Goal: Task Accomplishment & Management: Use online tool/utility

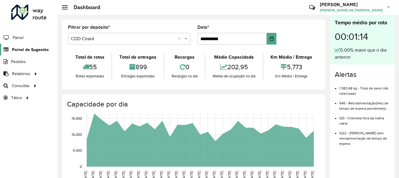
click at [26, 45] on link "Painel de Sugestão" at bounding box center [24, 50] width 49 height 12
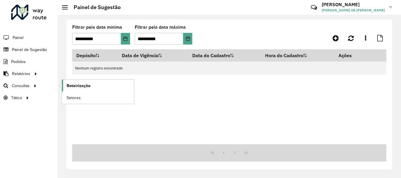
click at [78, 85] on span "Roteirização" at bounding box center [79, 86] width 24 height 6
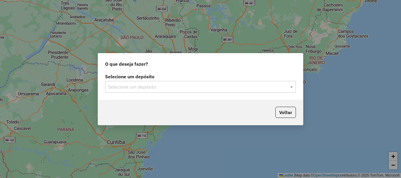
click at [164, 87] on input "text" at bounding box center [194, 87] width 173 height 7
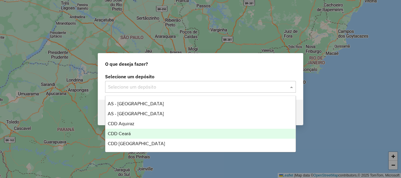
click at [116, 136] on span "CDD Ceará" at bounding box center [119, 133] width 23 height 5
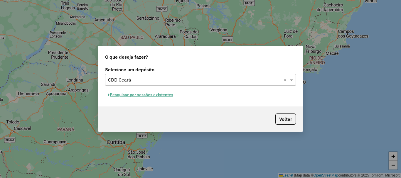
click at [153, 92] on button "Pesquisar por sessões existentes" at bounding box center [140, 94] width 71 height 9
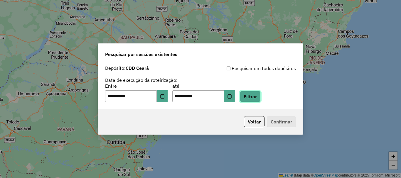
click at [258, 98] on button "Filtrar" at bounding box center [250, 96] width 21 height 11
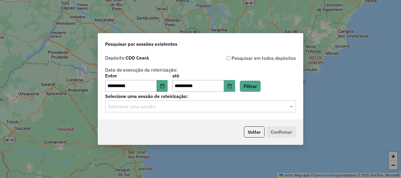
click at [142, 111] on div "Selecione uma sessão" at bounding box center [200, 107] width 191 height 12
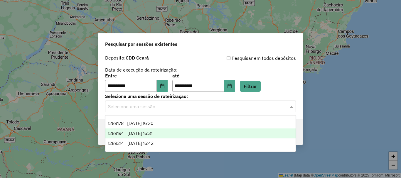
click at [139, 129] on div "1289194 - 06/10/2025 16:31" at bounding box center [200, 134] width 190 height 10
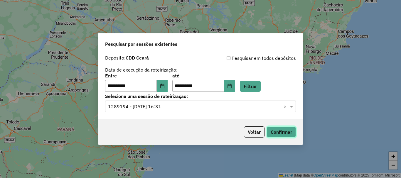
click at [285, 134] on button "Confirmar" at bounding box center [281, 132] width 29 height 11
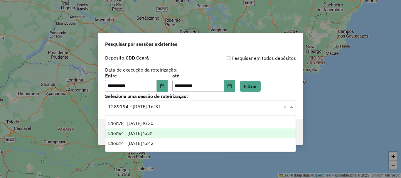
click at [201, 108] on input "text" at bounding box center [194, 106] width 173 height 7
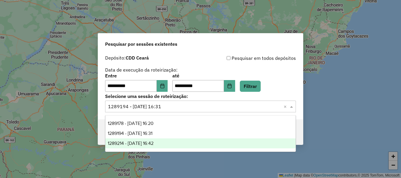
click at [154, 142] on span "1289214 - 06/10/2025 16:42" at bounding box center [131, 143] width 46 height 5
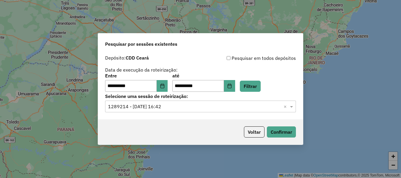
click at [297, 132] on div "Voltar Confirmar" at bounding box center [200, 132] width 205 height 25
click at [283, 129] on button "Confirmar" at bounding box center [281, 132] width 29 height 11
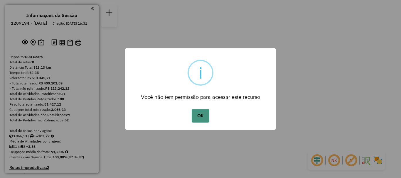
click at [201, 110] on button "OK" at bounding box center [200, 116] width 17 height 14
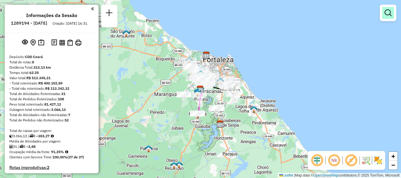
click at [390, 11] on em at bounding box center [388, 12] width 7 height 7
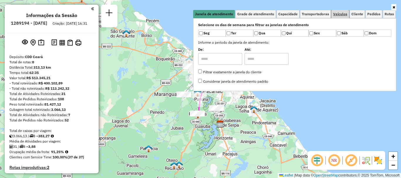
click at [340, 10] on link "Veículos" at bounding box center [341, 14] width 18 height 8
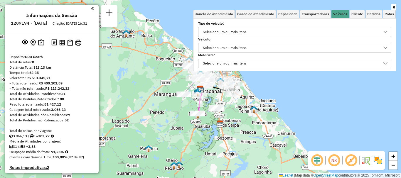
click at [235, 47] on div "Selecione um ou mais itens" at bounding box center [225, 47] width 48 height 9
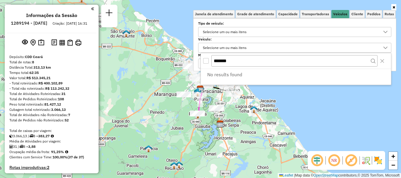
type input "*******"
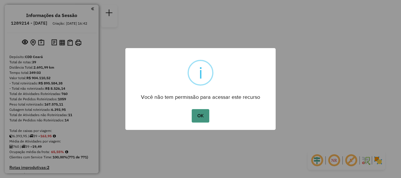
click at [202, 122] on button "OK" at bounding box center [200, 116] width 17 height 14
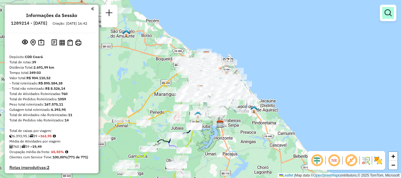
click at [387, 16] on em at bounding box center [388, 12] width 7 height 7
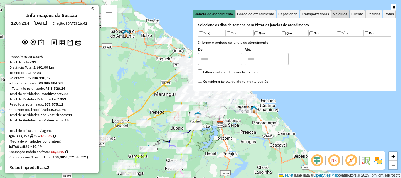
click at [341, 16] on span "Veículos" at bounding box center [340, 14] width 14 height 4
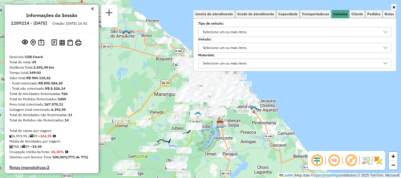
click at [219, 49] on div "Selecione um ou mais itens" at bounding box center [225, 47] width 48 height 9
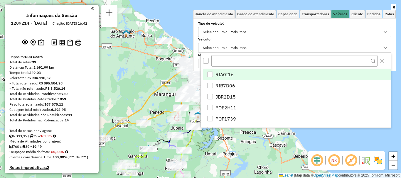
scroll to position [4, 20]
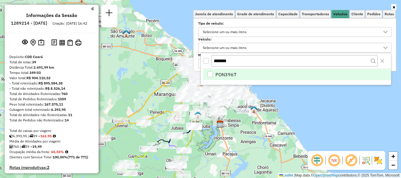
type input "*******"
click at [209, 74] on div "PON3967" at bounding box center [210, 75] width 6 height 6
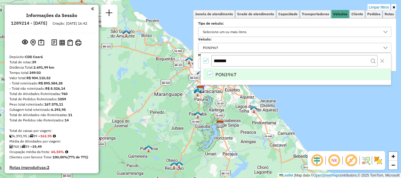
click at [395, 61] on div "Selecione os dias de semana para filtrar as janelas de atendimento Seg Ter Qua …" at bounding box center [294, 44] width 203 height 53
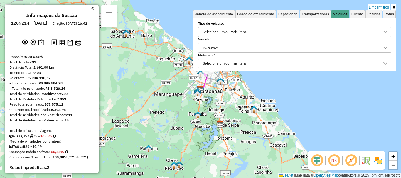
click at [320, 104] on div "Limpar filtros Janela de atendimento Grade de atendimento Capacidade Transporta…" at bounding box center [200, 89] width 401 height 178
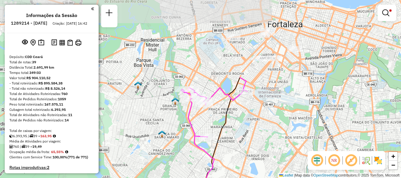
drag, startPoint x: 266, startPoint y: 34, endPoint x: 225, endPoint y: 130, distance: 103.7
click at [225, 130] on icon at bounding box center [200, 173] width 80 height 191
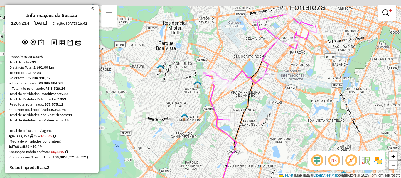
drag, startPoint x: 270, startPoint y: 85, endPoint x: 272, endPoint y: 109, distance: 24.2
click at [272, 109] on div "Limpar filtros Janela de atendimento Grade de atendimento Capacidade Transporta…" at bounding box center [200, 89] width 401 height 178
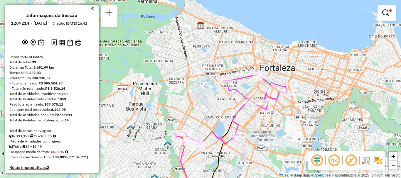
drag, startPoint x: 292, startPoint y: 69, endPoint x: 262, endPoint y: 130, distance: 67.7
click at [262, 130] on div "Limpar filtros Janela de atendimento Grade de atendimento Capacidade Transporta…" at bounding box center [200, 89] width 401 height 178
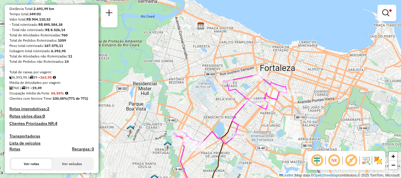
scroll to position [147, 0]
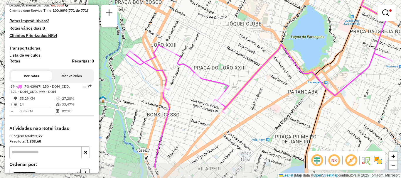
drag, startPoint x: 204, startPoint y: 92, endPoint x: 227, endPoint y: 63, distance: 36.7
click at [227, 63] on div "Limpar filtros Janela de atendimento Grade de atendimento Capacidade Transporta…" at bounding box center [200, 89] width 401 height 178
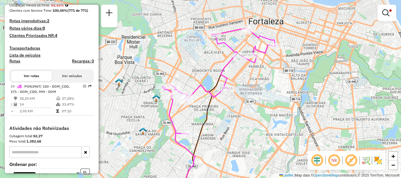
drag, startPoint x: 316, startPoint y: 83, endPoint x: 276, endPoint y: 110, distance: 49.0
click at [276, 110] on div "Limpar filtros Janela de atendimento Grade de atendimento Capacidade Transporta…" at bounding box center [200, 89] width 401 height 178
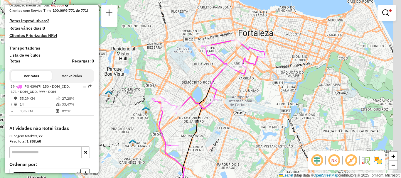
drag, startPoint x: 278, startPoint y: 103, endPoint x: 268, endPoint y: 114, distance: 15.6
click at [268, 114] on div "Limpar filtros Janela de atendimento Grade de atendimento Capacidade Transporta…" at bounding box center [200, 89] width 401 height 178
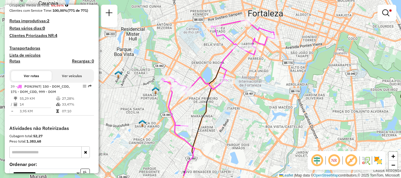
drag, startPoint x: 244, startPoint y: 155, endPoint x: 254, endPoint y: 135, distance: 21.9
click at [254, 135] on div "Limpar filtros Janela de atendimento Grade de atendimento Capacidade Transporta…" at bounding box center [200, 89] width 401 height 178
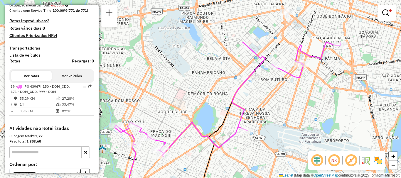
drag, startPoint x: 281, startPoint y: 49, endPoint x: 257, endPoint y: 103, distance: 59.8
click at [257, 103] on div "Limpar filtros Janela de atendimento Grade de atendimento Capacidade Transporta…" at bounding box center [200, 89] width 401 height 178
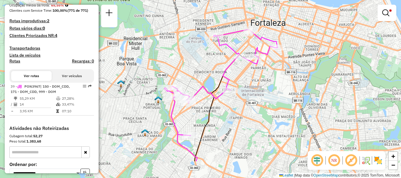
drag, startPoint x: 290, startPoint y: 144, endPoint x: 270, endPoint y: 110, distance: 39.6
click at [270, 110] on div "Limpar filtros Janela de atendimento Grade de atendimento Capacidade Transporta…" at bounding box center [200, 89] width 401 height 178
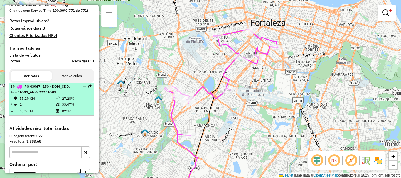
drag, startPoint x: 25, startPoint y: 92, endPoint x: 40, endPoint y: 93, distance: 15.0
click at [40, 89] on span "PON3967" at bounding box center [32, 86] width 16 height 4
select select "**********"
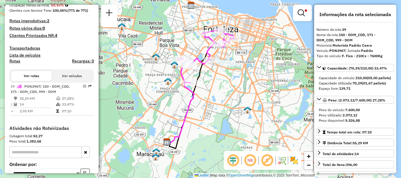
copy span "PON3967"
